Goal: Task Accomplishment & Management: Manage account settings

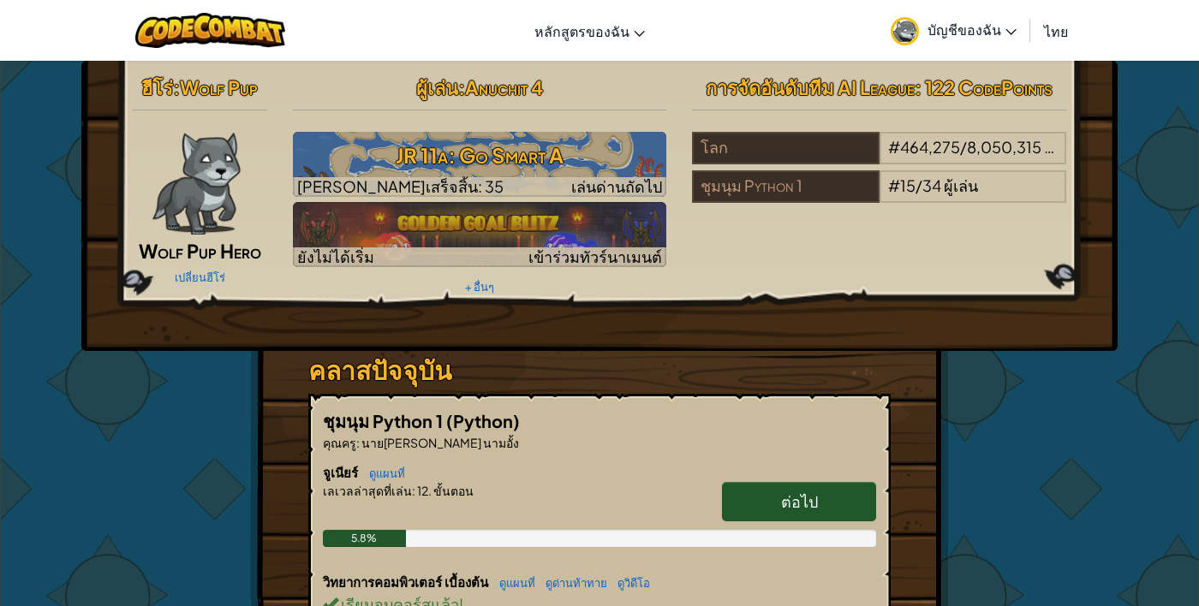
click at [474, 81] on span "Anuchit 4" at bounding box center [504, 87] width 78 height 24
click at [197, 334] on div "ฮีโร่ : Wolf Pup Wolf Pup Hero เปลี่ยนฮีโร่ ผู้[PERSON_NAME] : Anuchit 4 JR 11a…" at bounding box center [599, 206] width 1036 height 290
click at [1000, 33] on span "บัญชีของฉัน" at bounding box center [971, 30] width 89 height 18
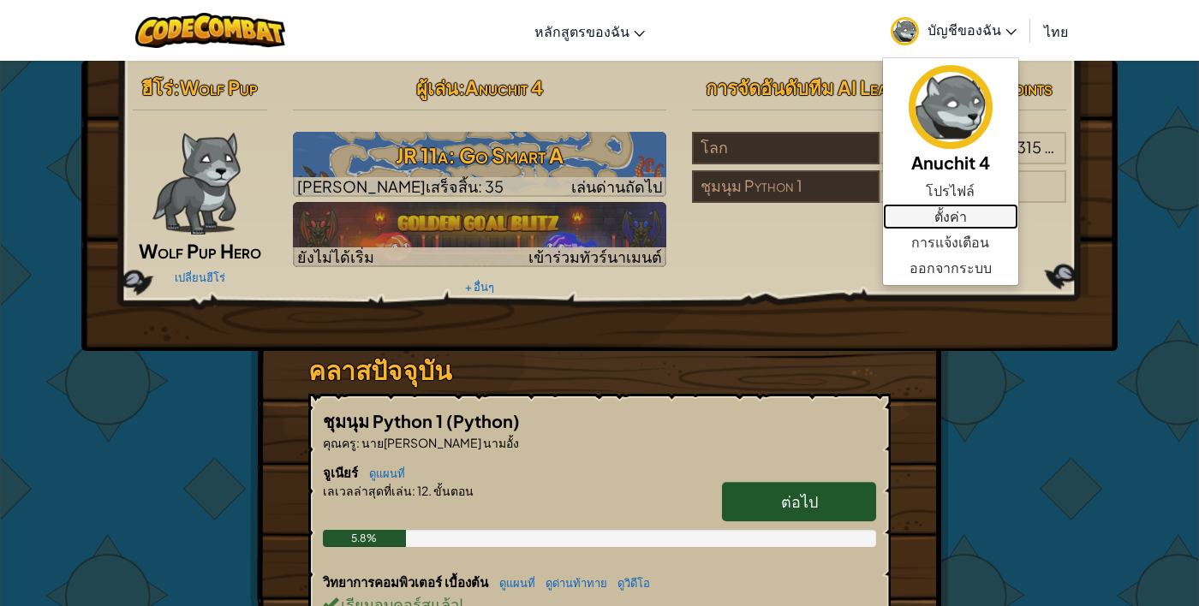
click at [967, 223] on link "ตั้งค่า" at bounding box center [950, 217] width 135 height 26
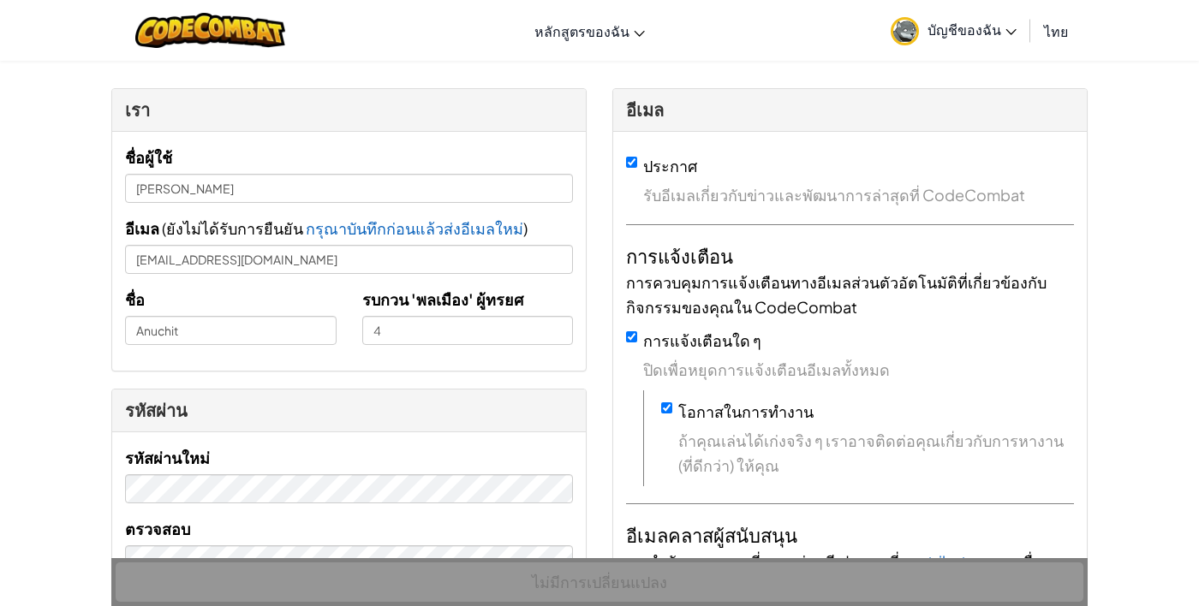
scroll to position [42, 0]
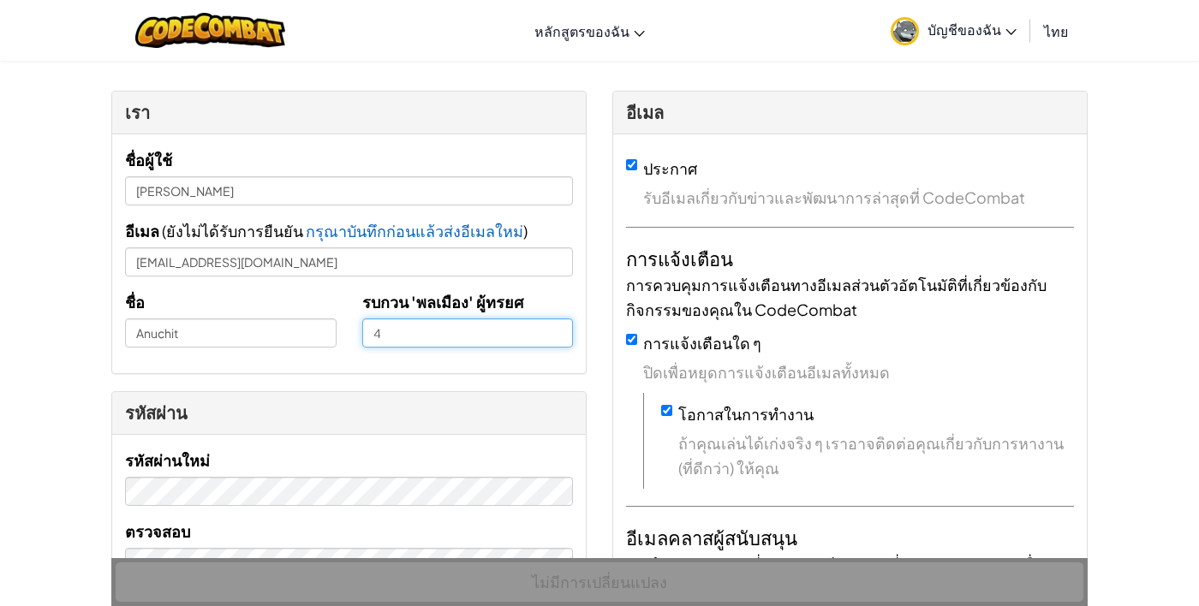
click at [386, 331] on input "4" at bounding box center [467, 332] width 211 height 29
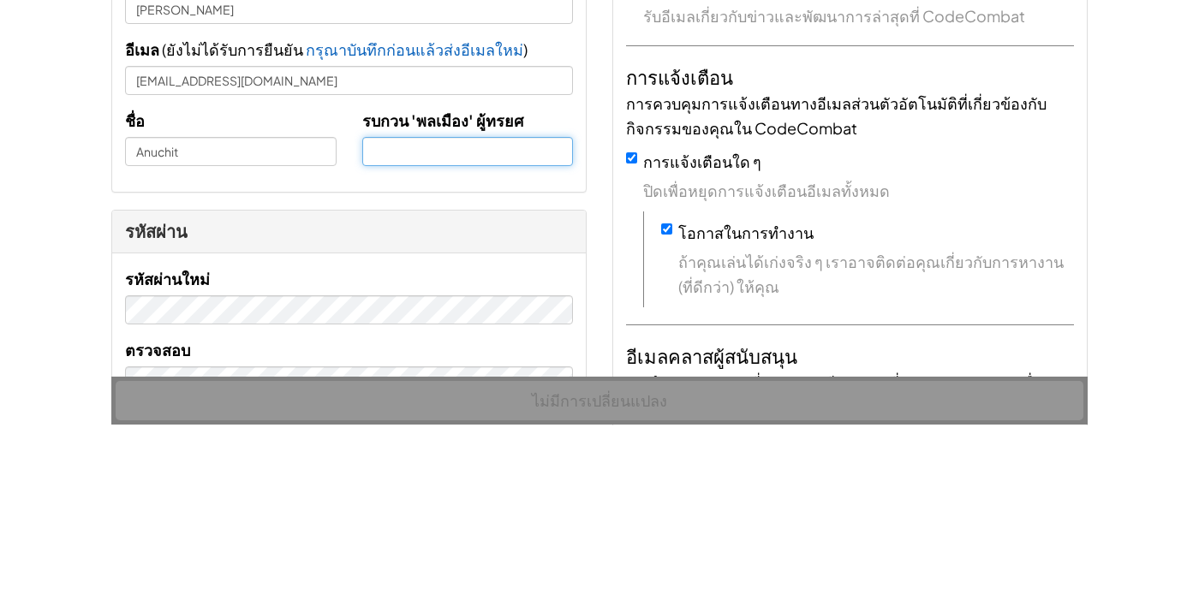
type input "[PERSON_NAME]"
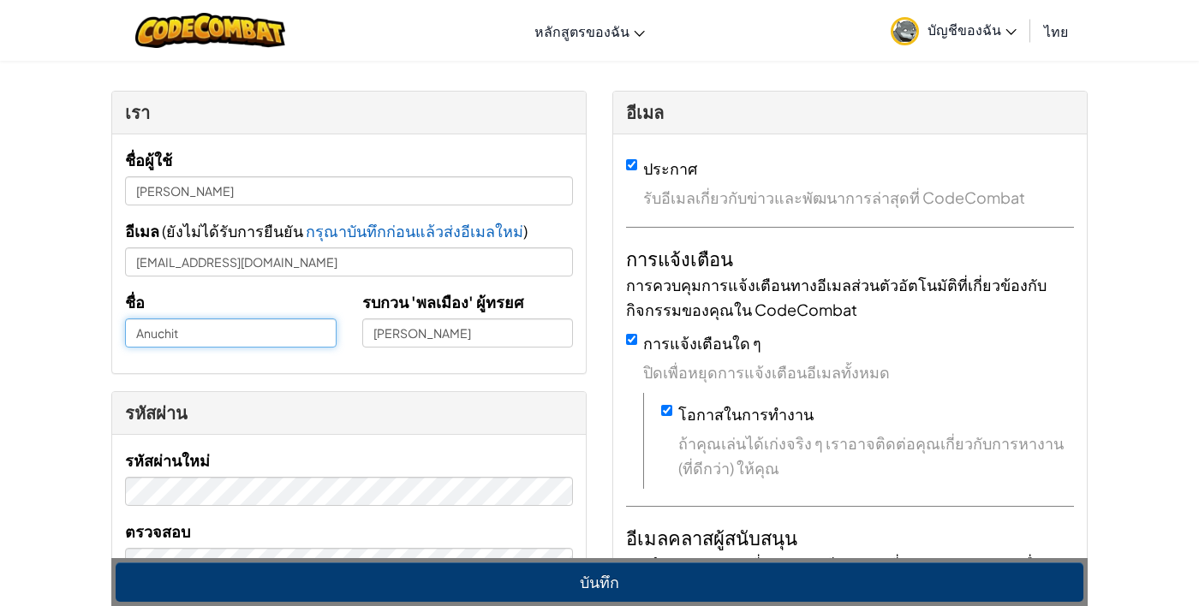
click at [176, 337] on input "Anuchit" at bounding box center [230, 332] width 211 height 29
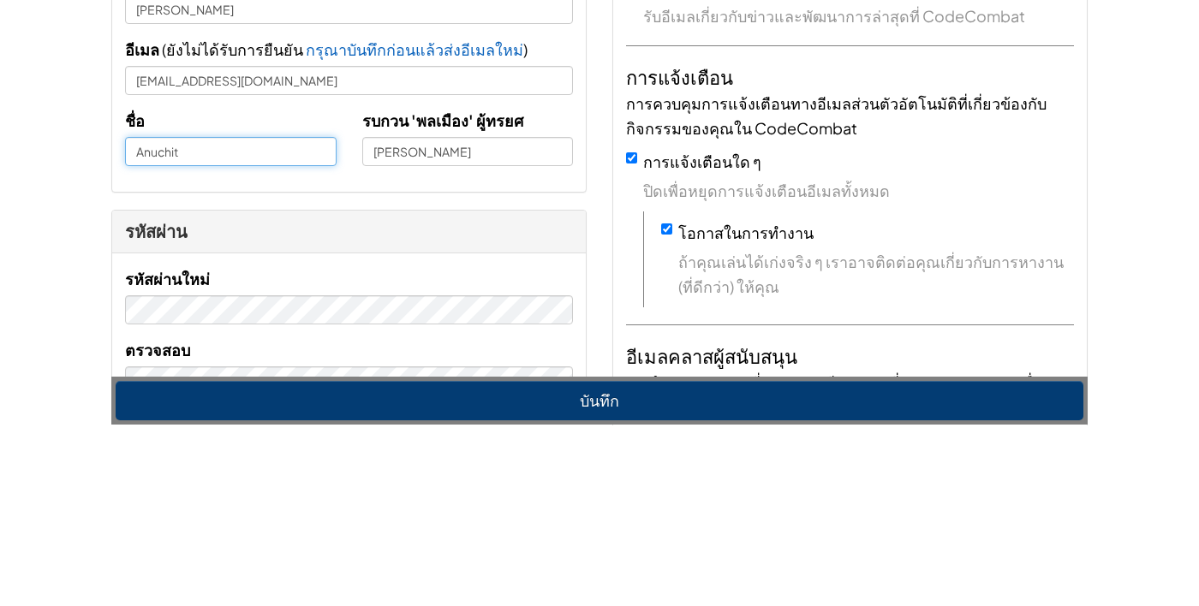
click at [208, 338] on input "Anuchit" at bounding box center [230, 332] width 211 height 29
type input "A"
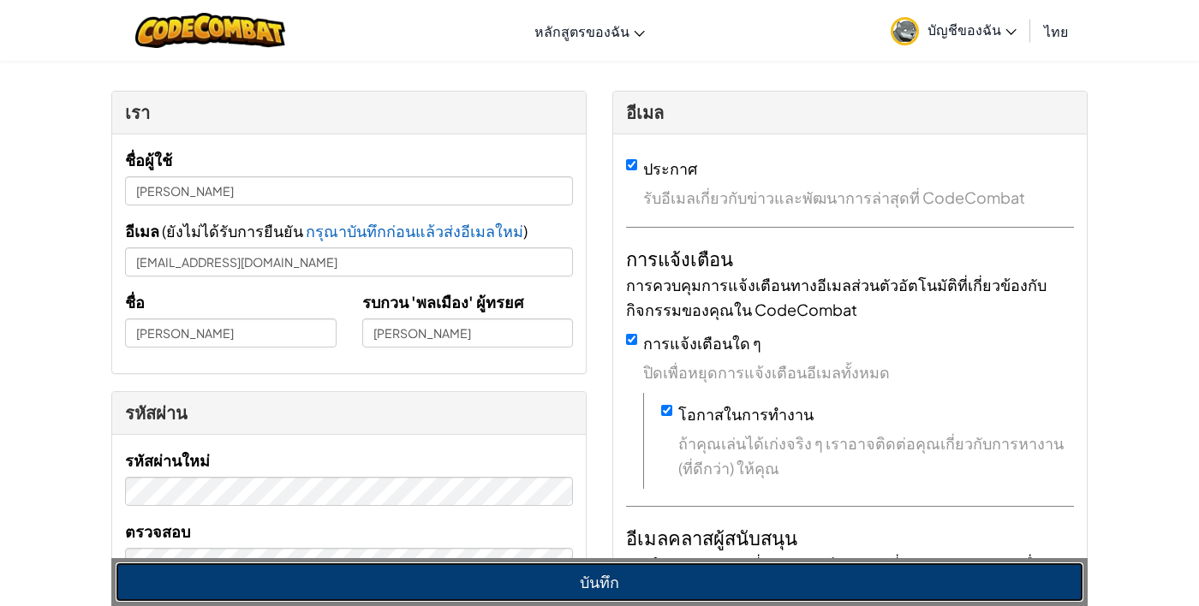
click at [917, 575] on button "บันทึก" at bounding box center [599, 581] width 967 height 39
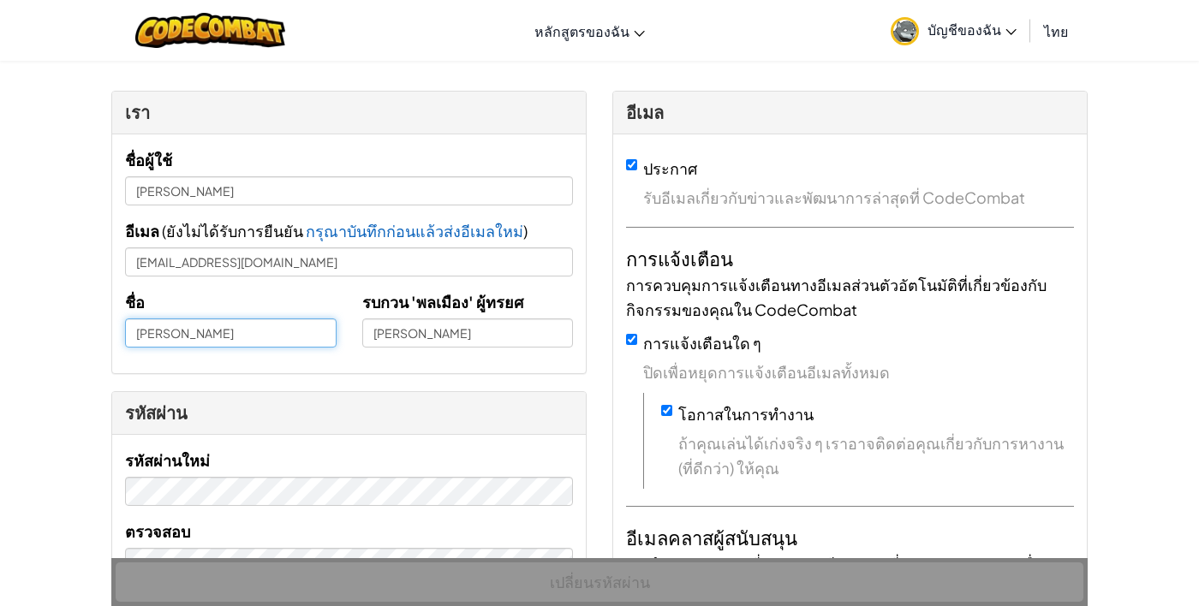
click at [138, 334] on input "[PERSON_NAME]" at bounding box center [230, 332] width 211 height 29
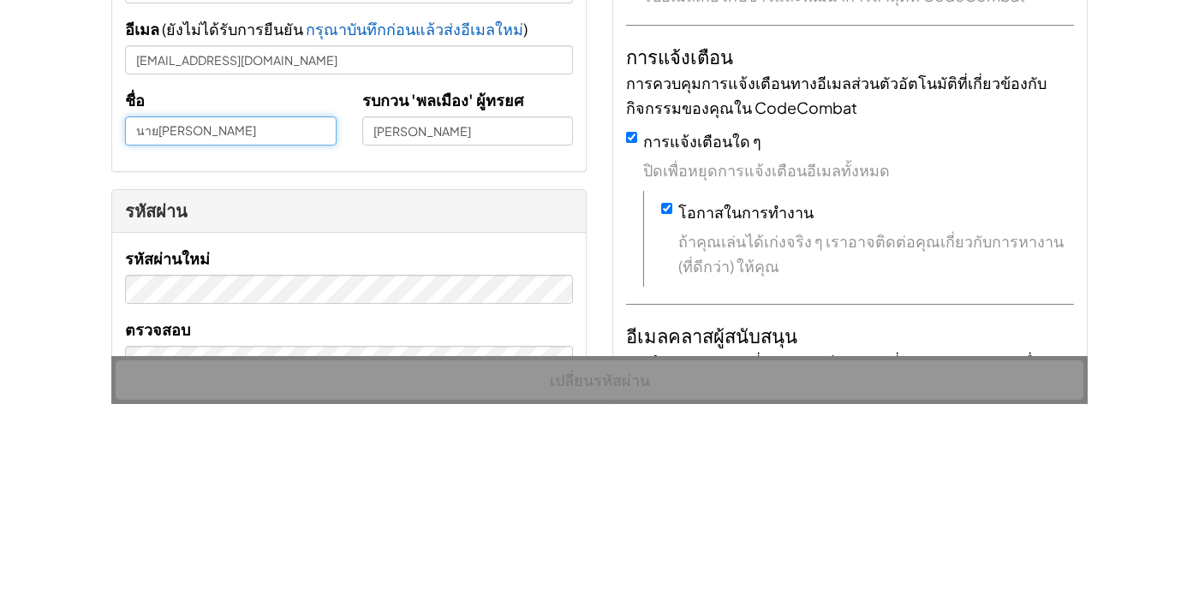
type input "นาย[PERSON_NAME]"
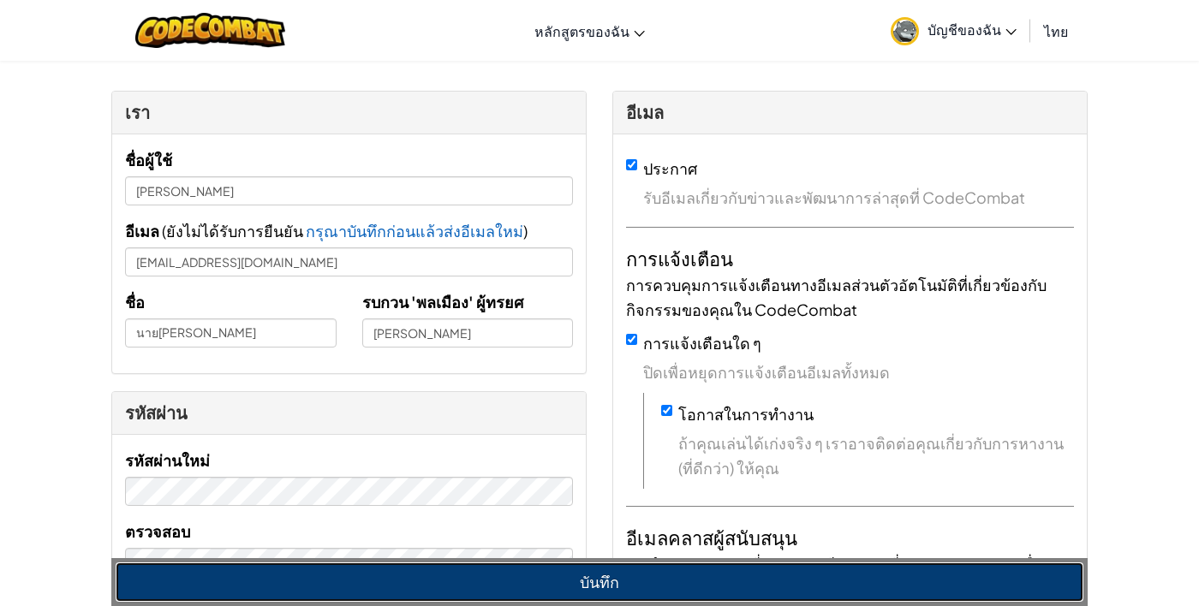
click at [783, 576] on button "บันทึก" at bounding box center [599, 581] width 967 height 39
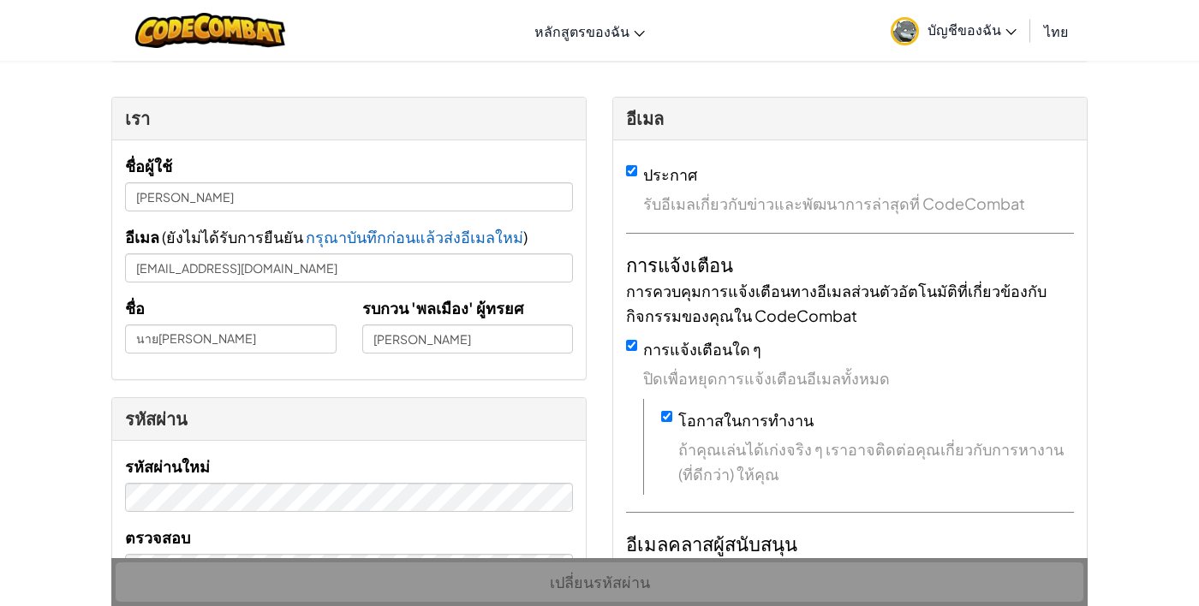
scroll to position [0, 0]
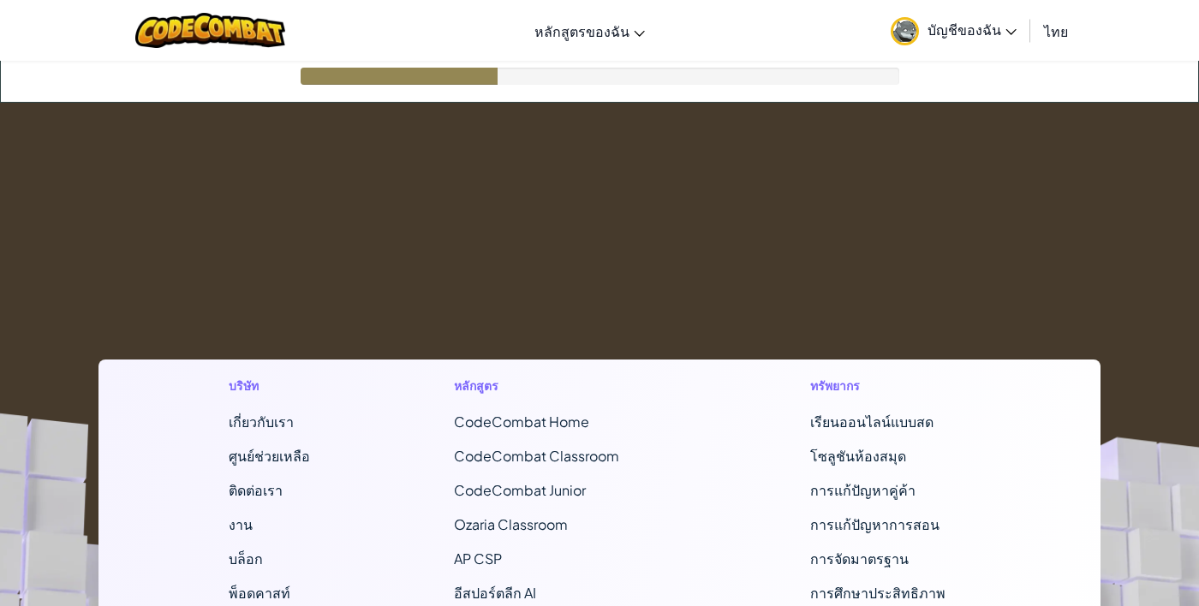
scroll to position [82, 0]
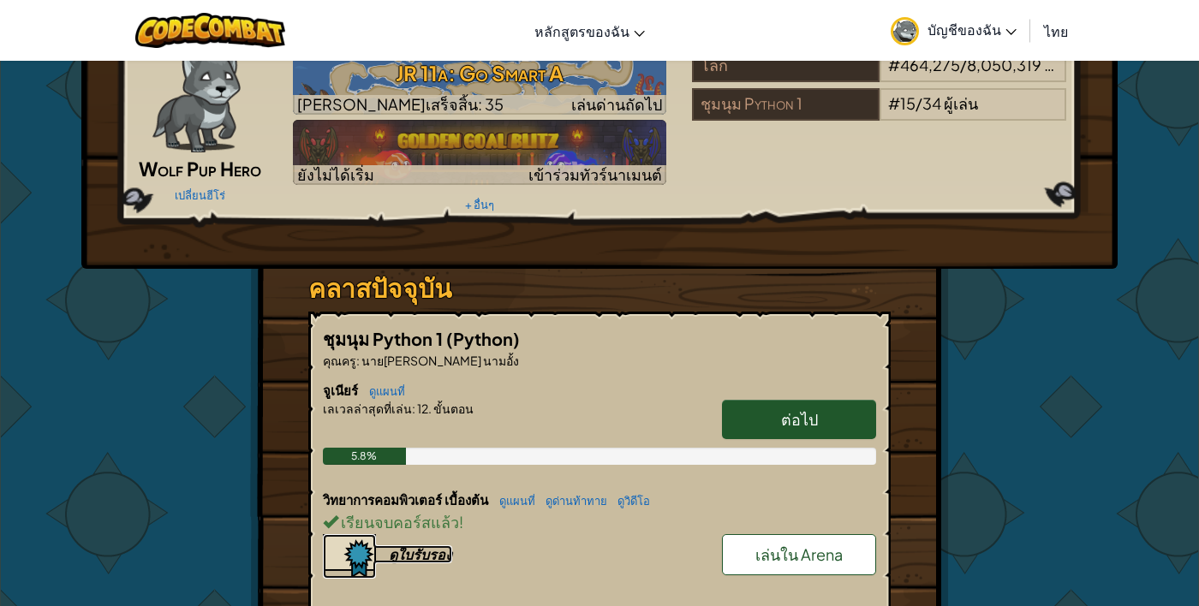
click at [347, 558] on img at bounding box center [349, 556] width 53 height 45
